Goal: Information Seeking & Learning: Learn about a topic

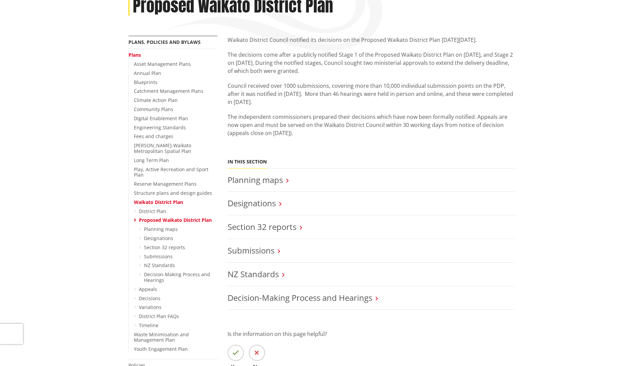
scroll to position [108, 0]
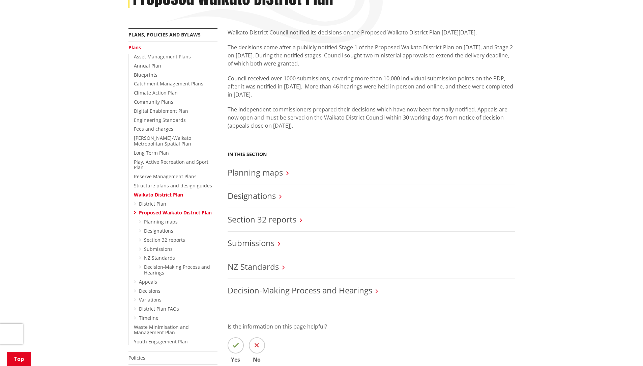
click at [174, 191] on link "Waikato District Plan" at bounding box center [158, 194] width 49 height 6
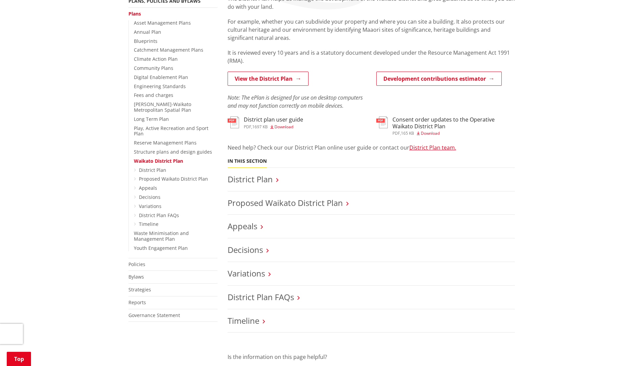
scroll to position [146, 0]
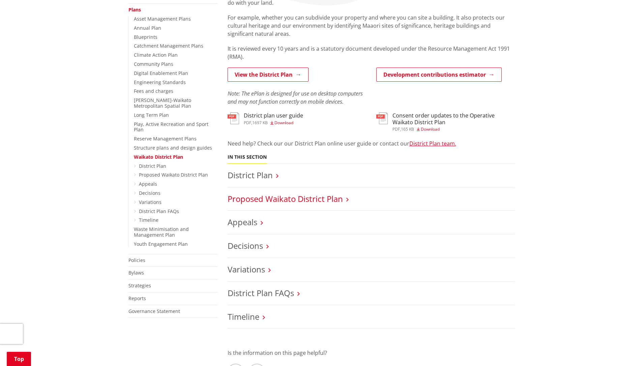
click at [343, 199] on link "Proposed Waikato District Plan" at bounding box center [285, 198] width 115 height 11
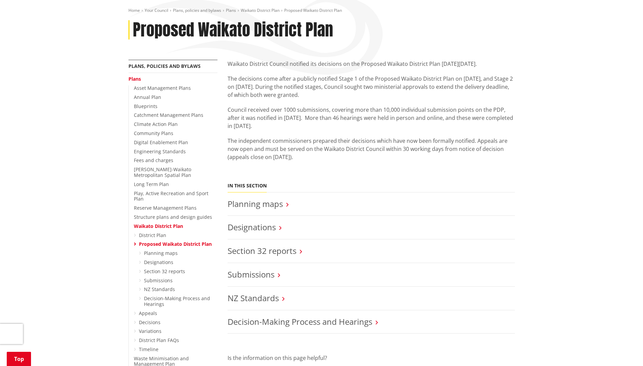
scroll to position [104, 0]
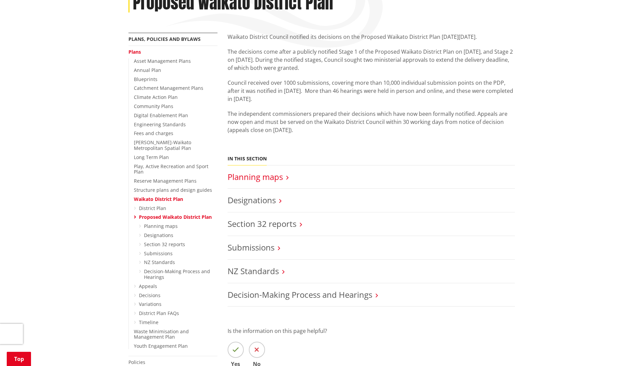
click at [270, 178] on link "Planning maps" at bounding box center [255, 176] width 55 height 11
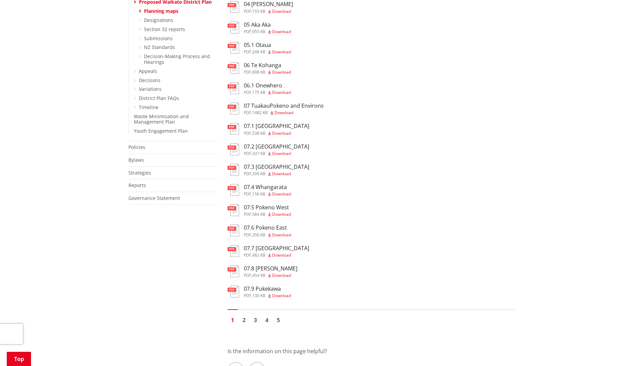
scroll to position [320, 0]
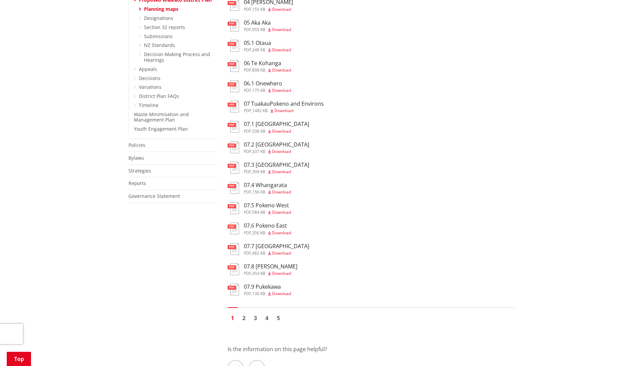
click at [269, 283] on h3 "07.9 Pukekawa" at bounding box center [267, 286] width 47 height 6
click at [243, 315] on link "2" at bounding box center [244, 318] width 10 height 10
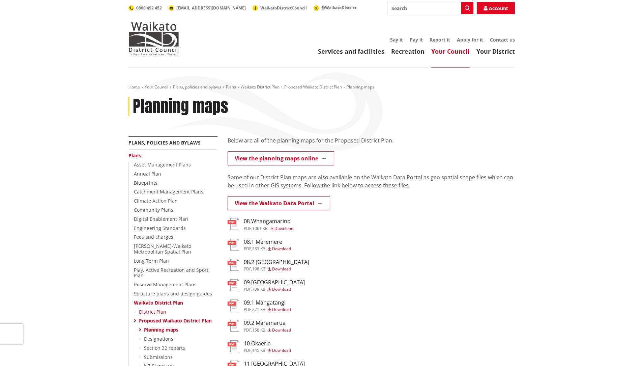
click at [158, 308] on link "District Plan" at bounding box center [152, 311] width 27 height 6
click at [310, 155] on link "View the planning maps online" at bounding box center [281, 158] width 107 height 14
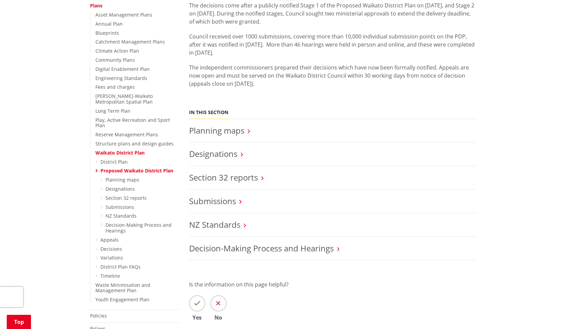
scroll to position [150, 0]
click at [143, 167] on link "Proposed Waikato District Plan" at bounding box center [137, 170] width 73 height 6
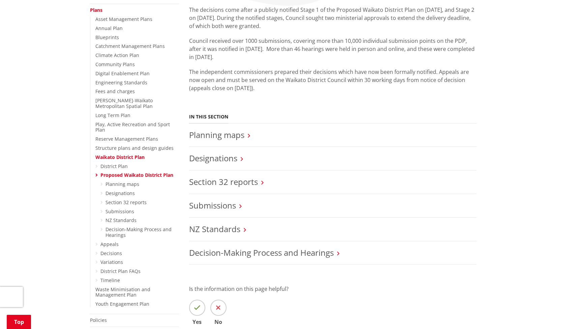
scroll to position [145, 0]
click at [320, 251] on link "Decision-Making Process and Hearings" at bounding box center [261, 252] width 145 height 11
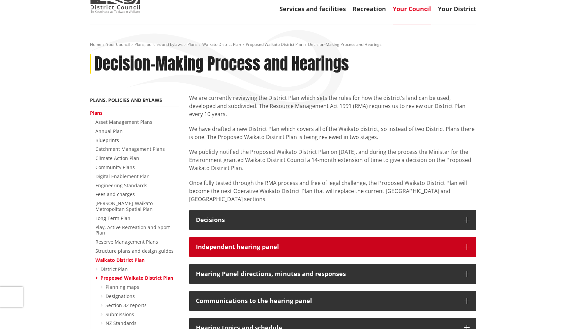
scroll to position [41, 0]
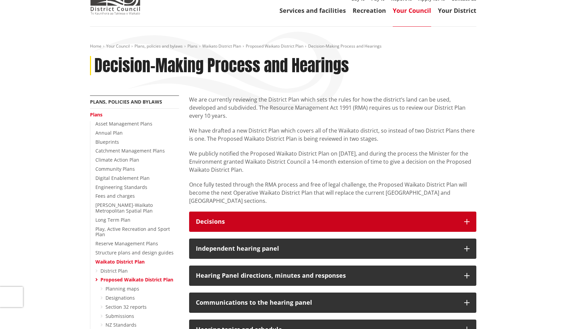
click at [469, 219] on icon "button" at bounding box center [467, 221] width 5 height 5
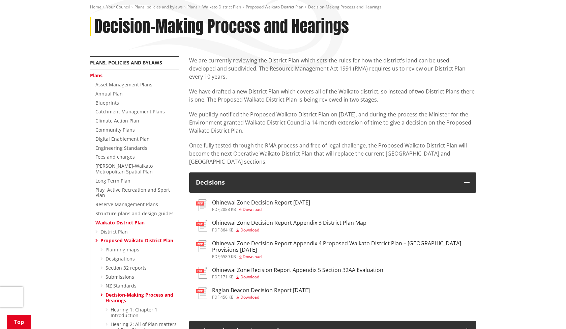
scroll to position [80, 0]
click at [124, 219] on link "Waikato District Plan" at bounding box center [119, 222] width 49 height 6
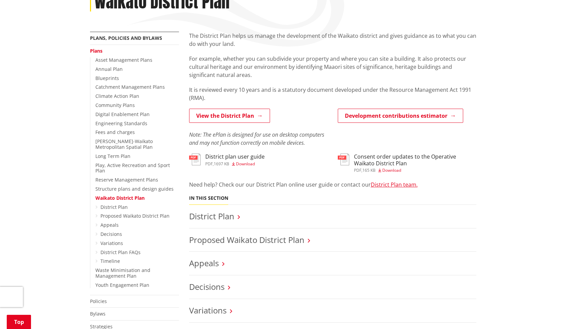
scroll to position [105, 0]
click at [247, 162] on span "Download" at bounding box center [245, 163] width 19 height 6
